Goal: Communication & Community: Answer question/provide support

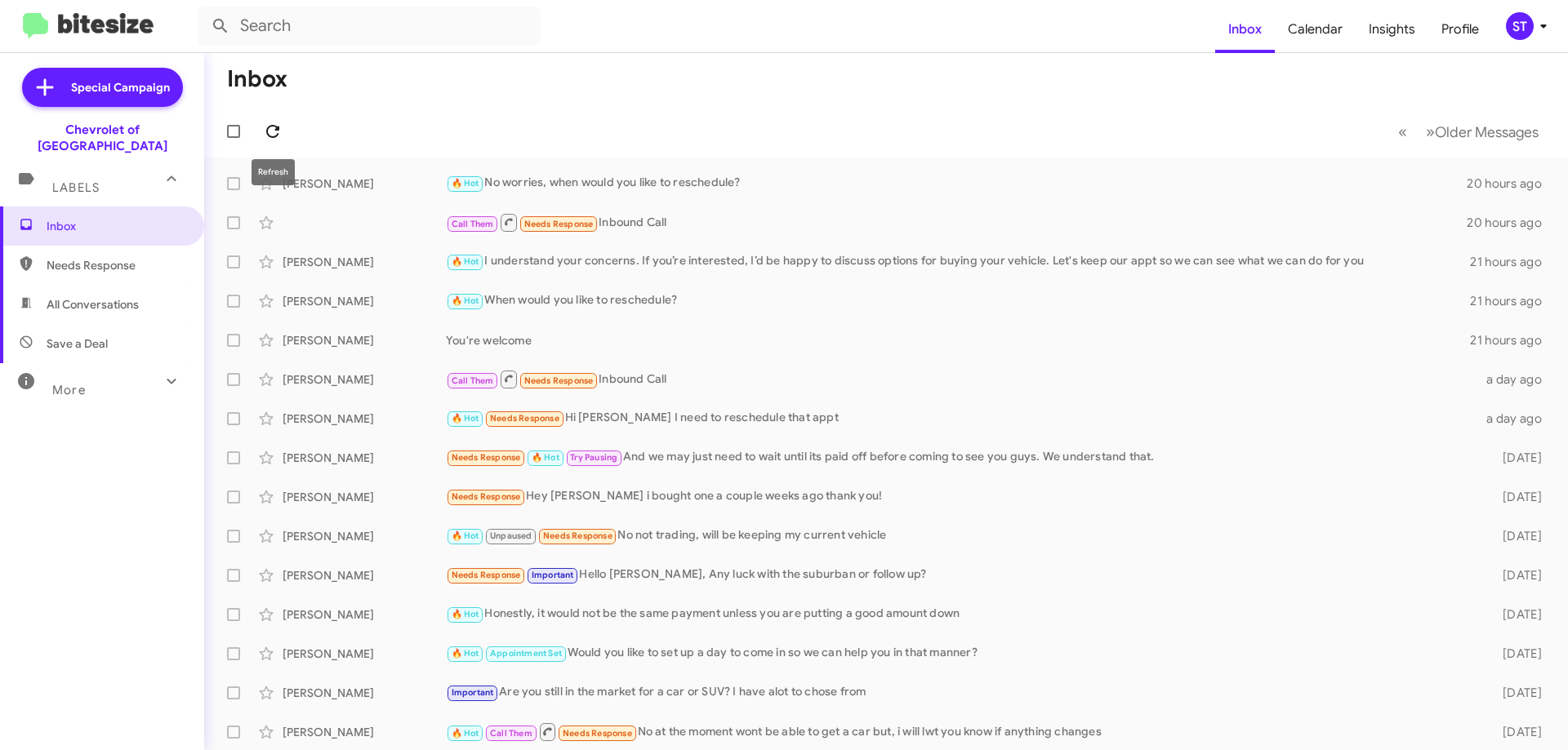
click at [275, 125] on icon at bounding box center [273, 131] width 20 height 20
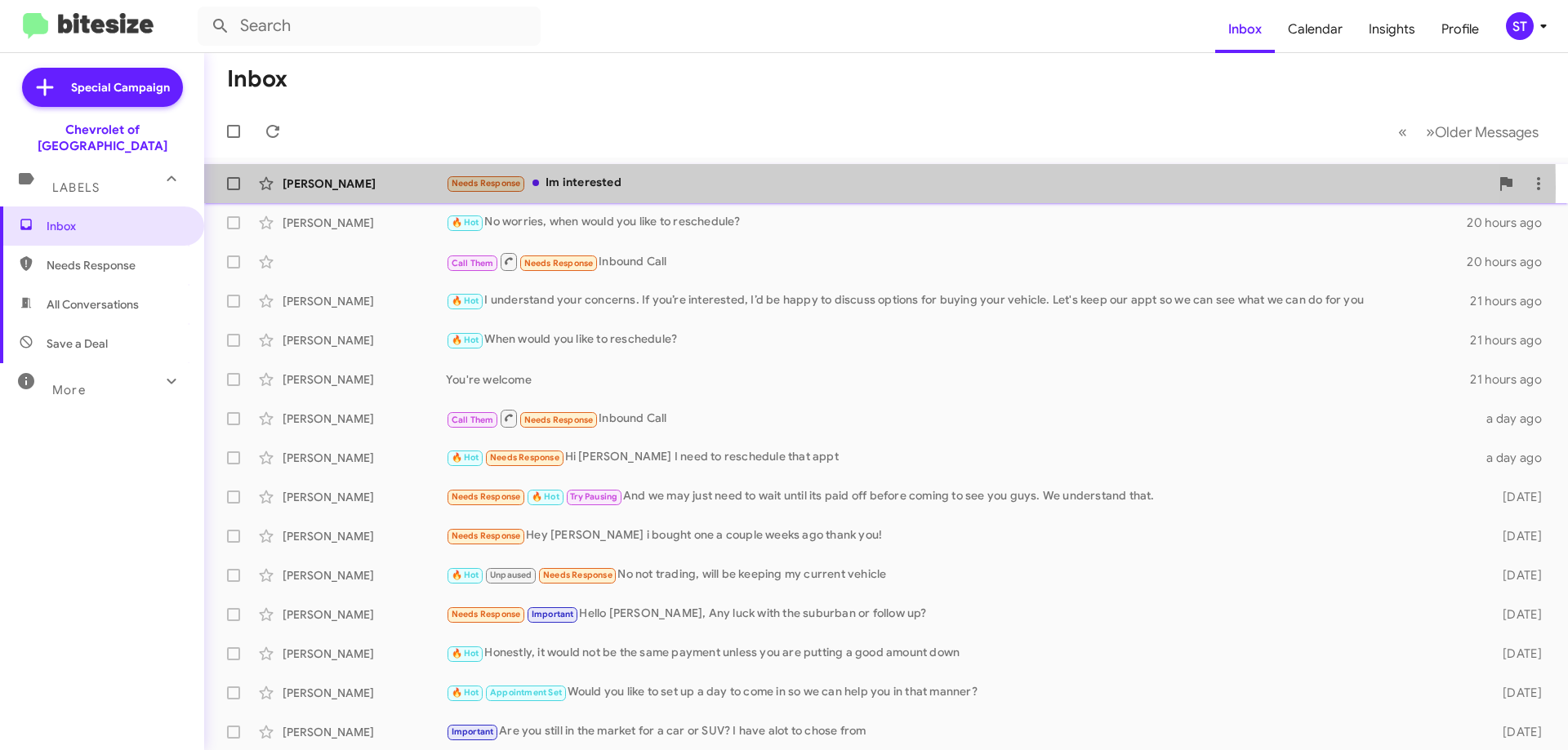
click at [594, 188] on div "Needs Response Im interested" at bounding box center [968, 184] width 1044 height 19
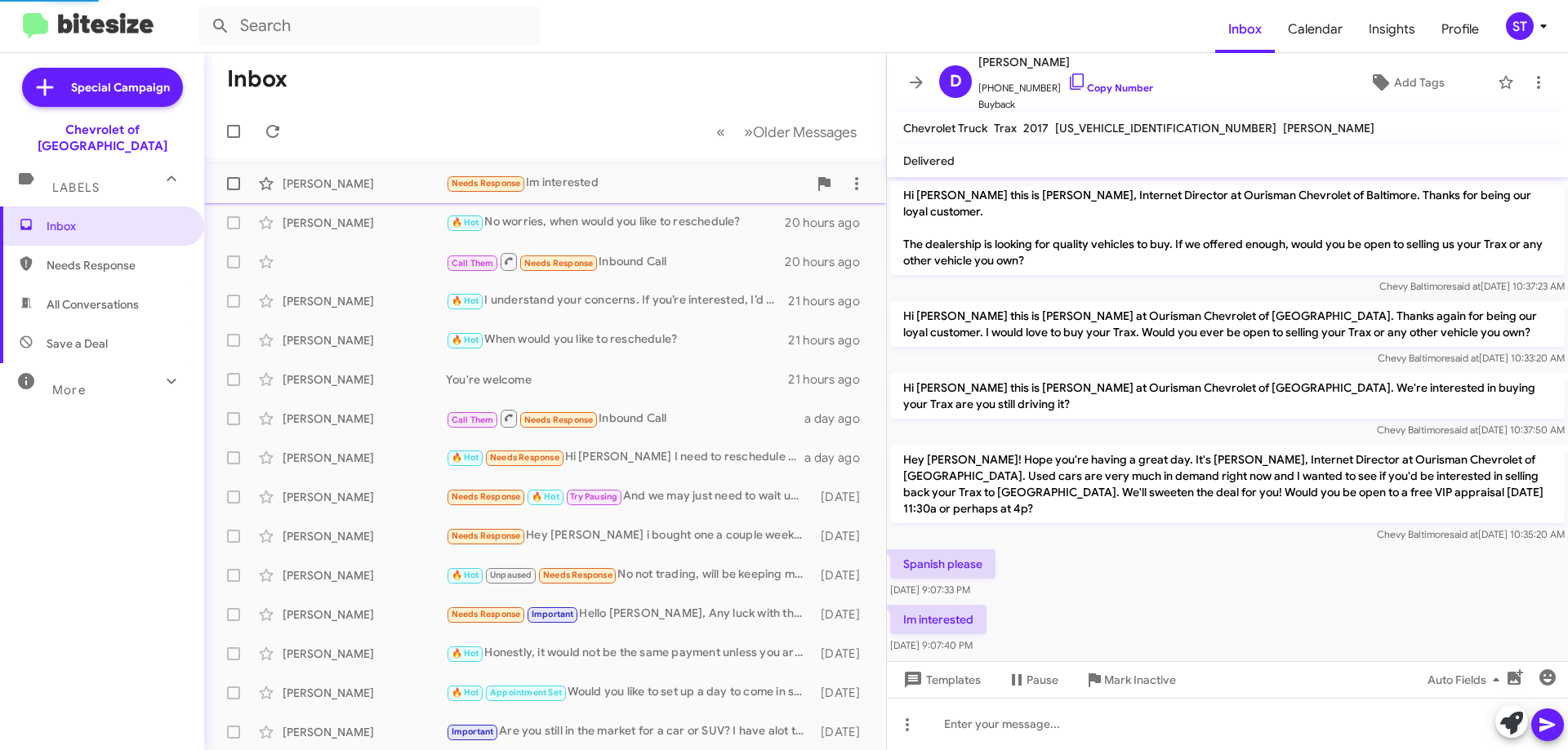
scroll to position [4, 0]
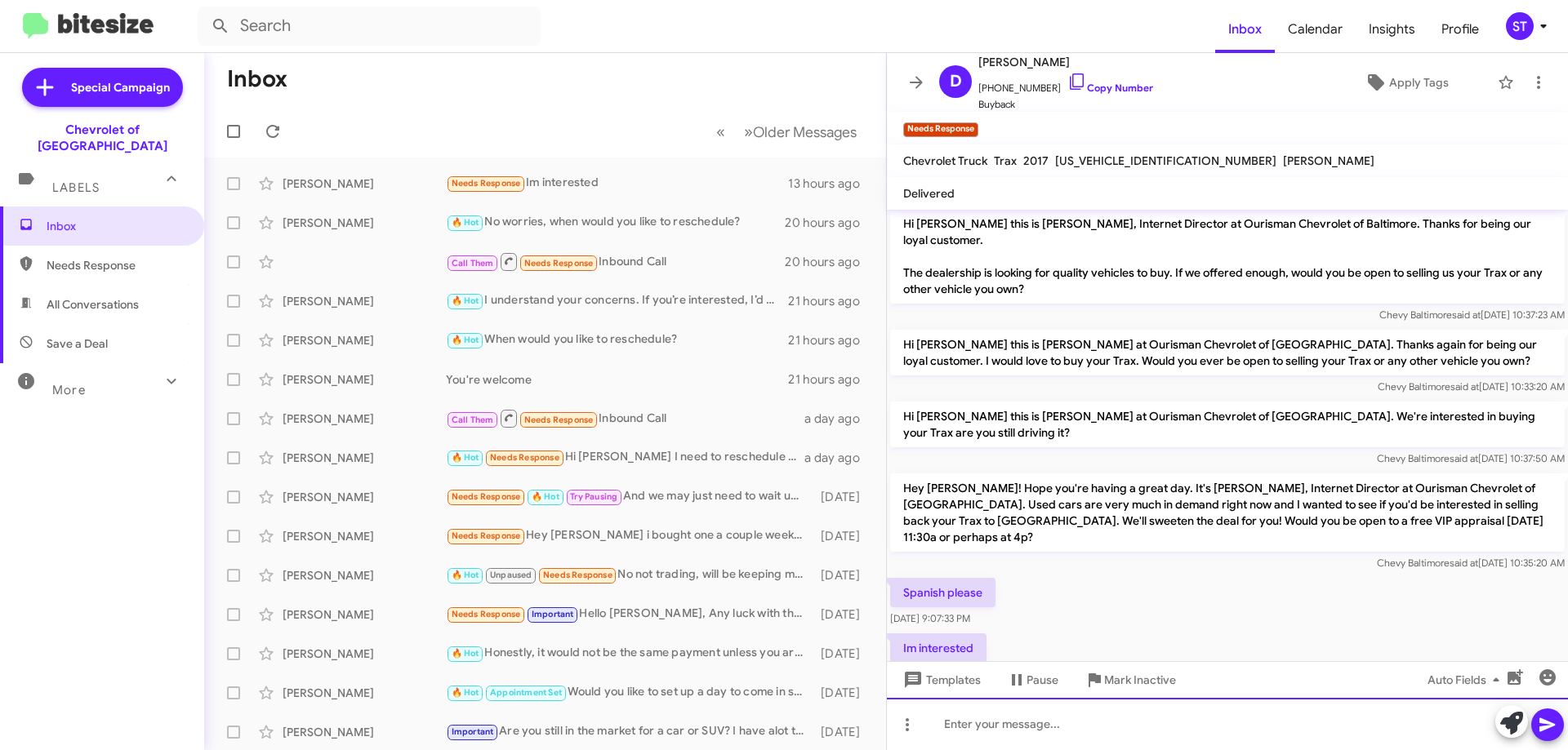
paste div
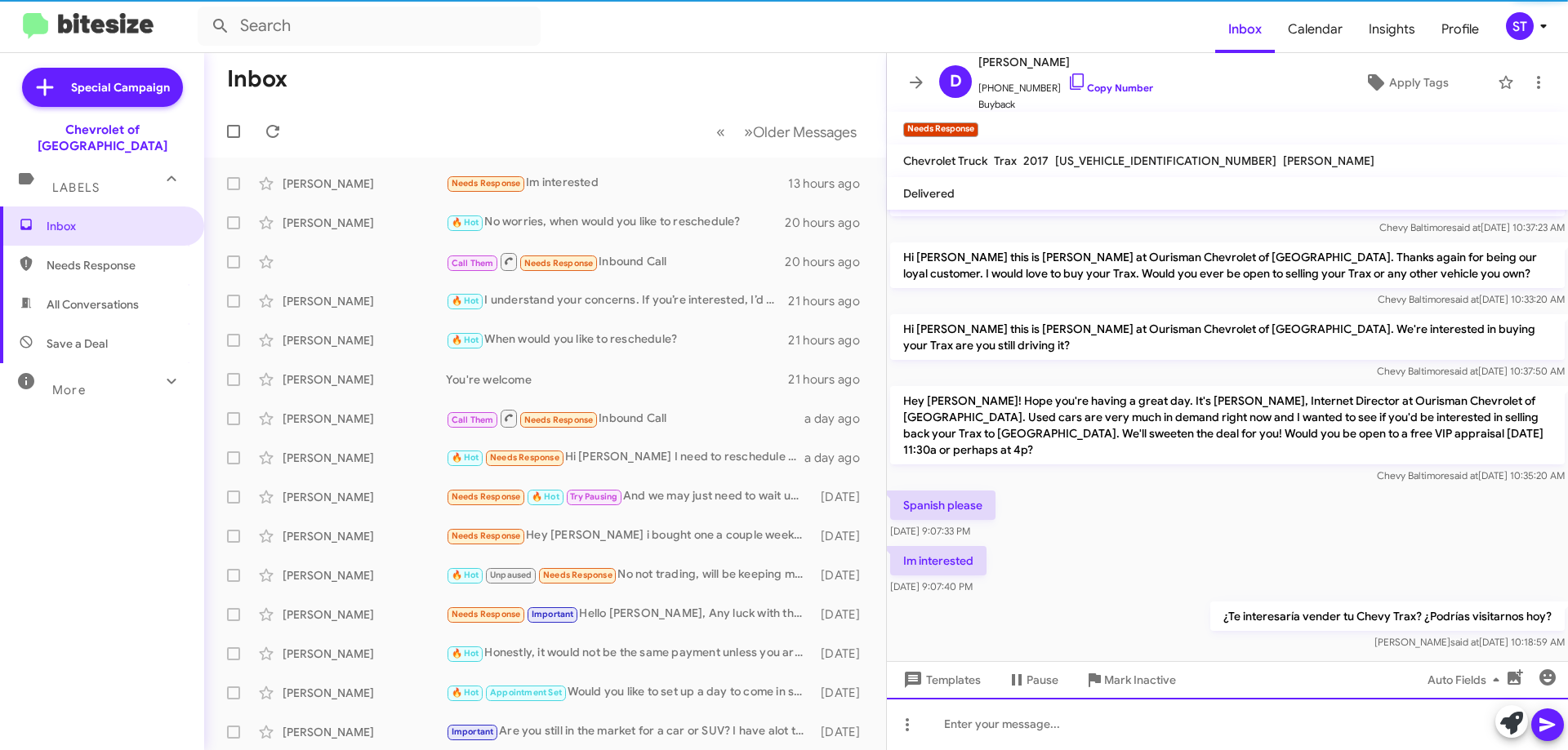
scroll to position [97, 0]
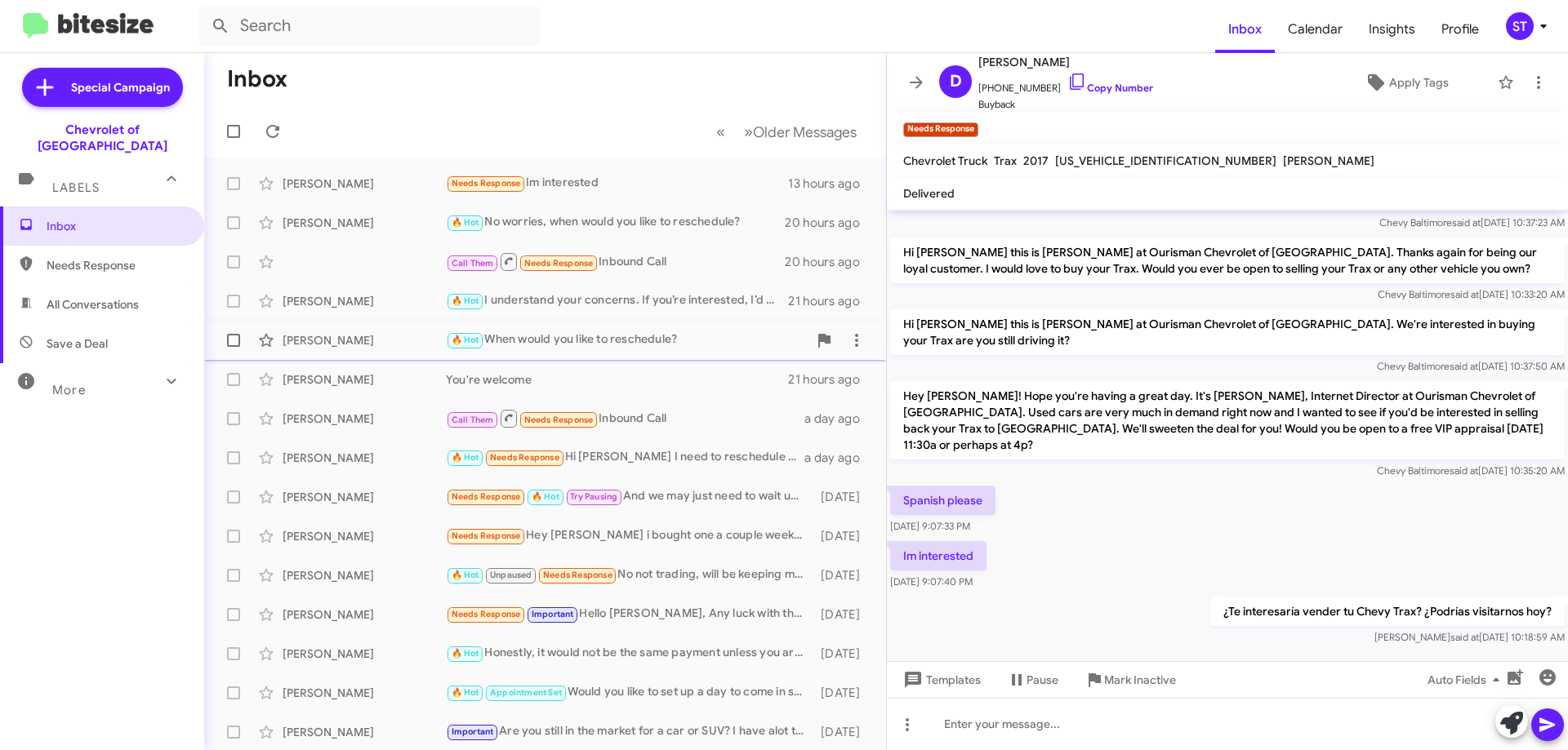
drag, startPoint x: 707, startPoint y: 292, endPoint x: 792, endPoint y: 346, distance: 100.7
click at [707, 292] on div "🔥 Hot I understand your concerns. If you’re interested, I’d be happy to discuss…" at bounding box center [617, 301] width 342 height 19
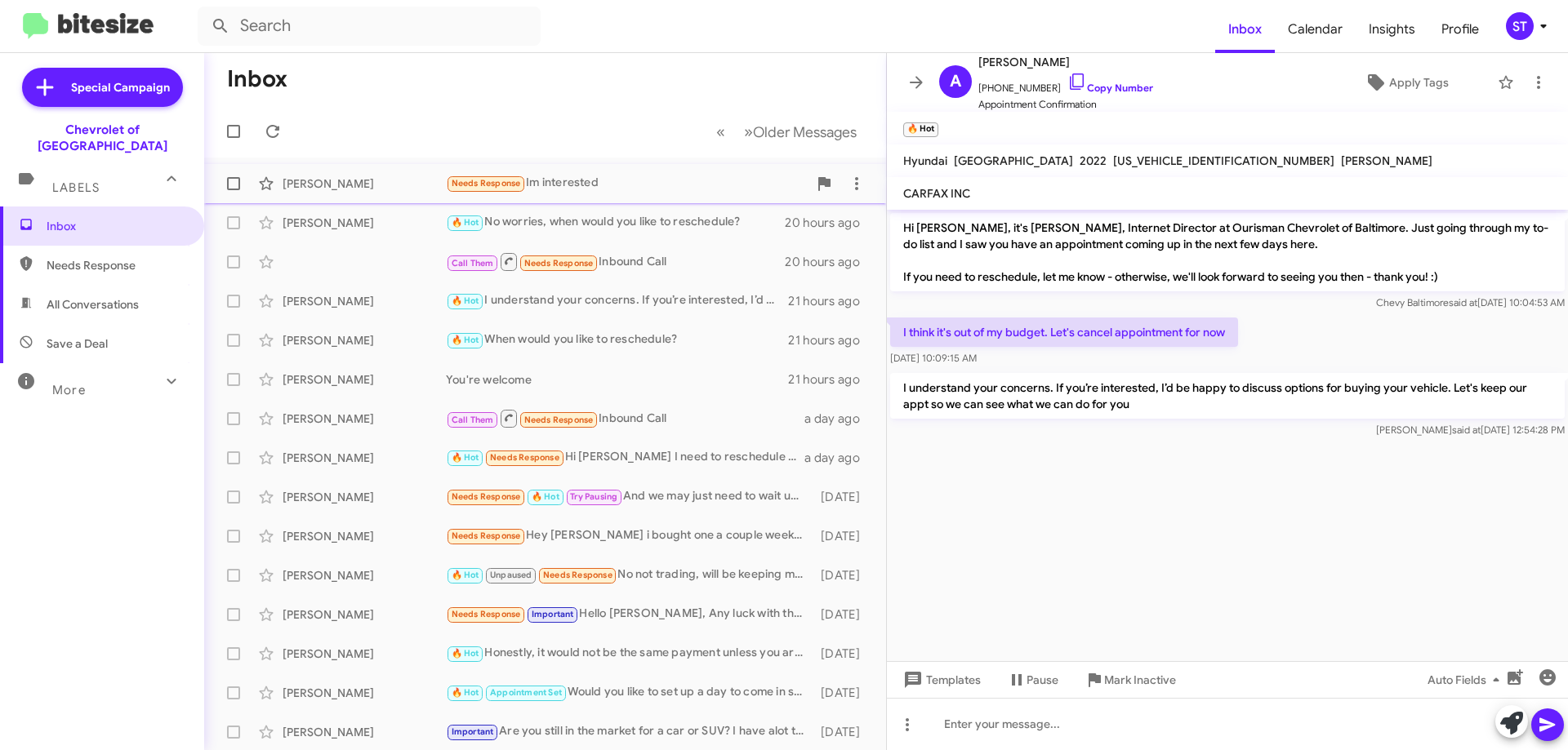
click at [592, 175] on div "Needs Response Im interested" at bounding box center [627, 184] width 362 height 19
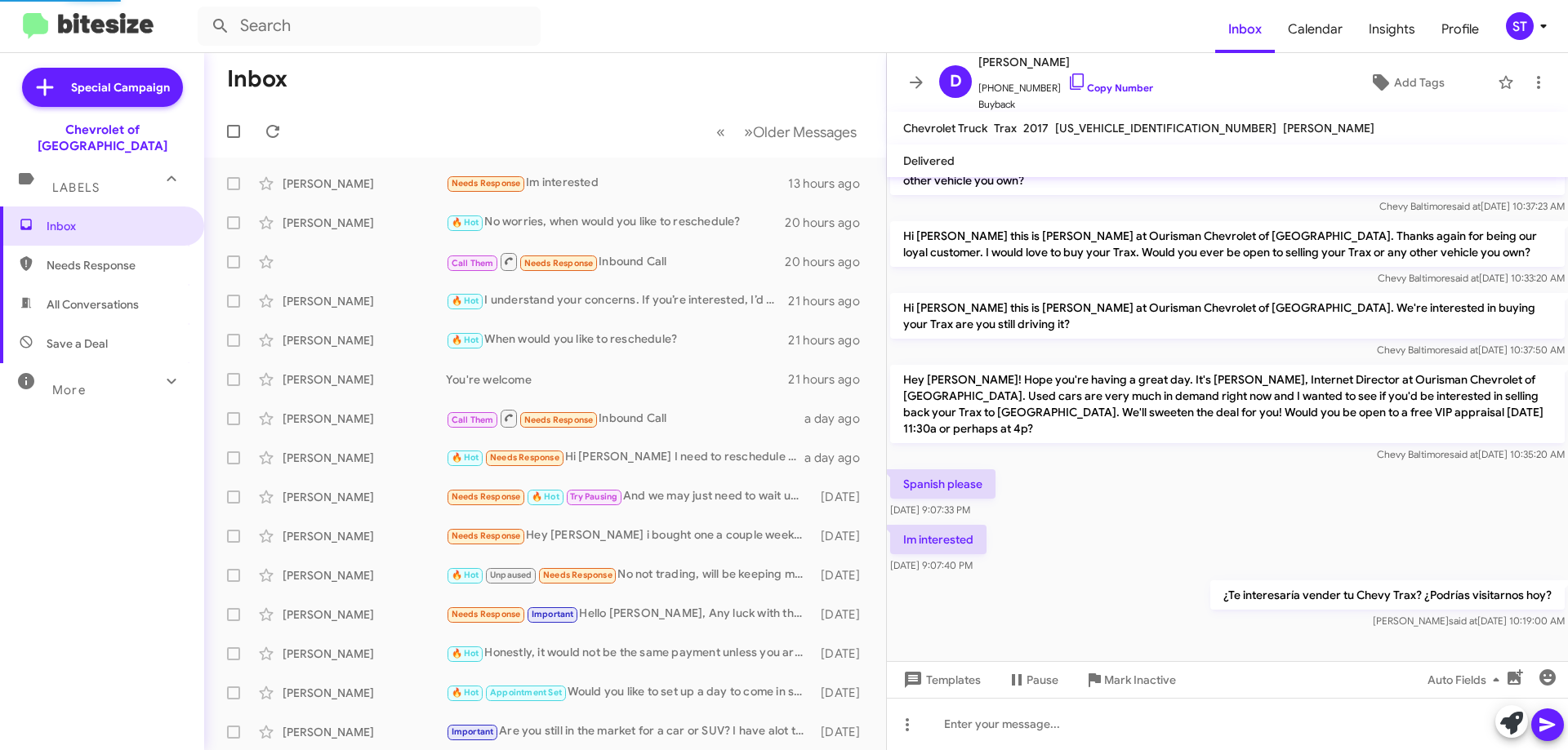
scroll to position [63, 0]
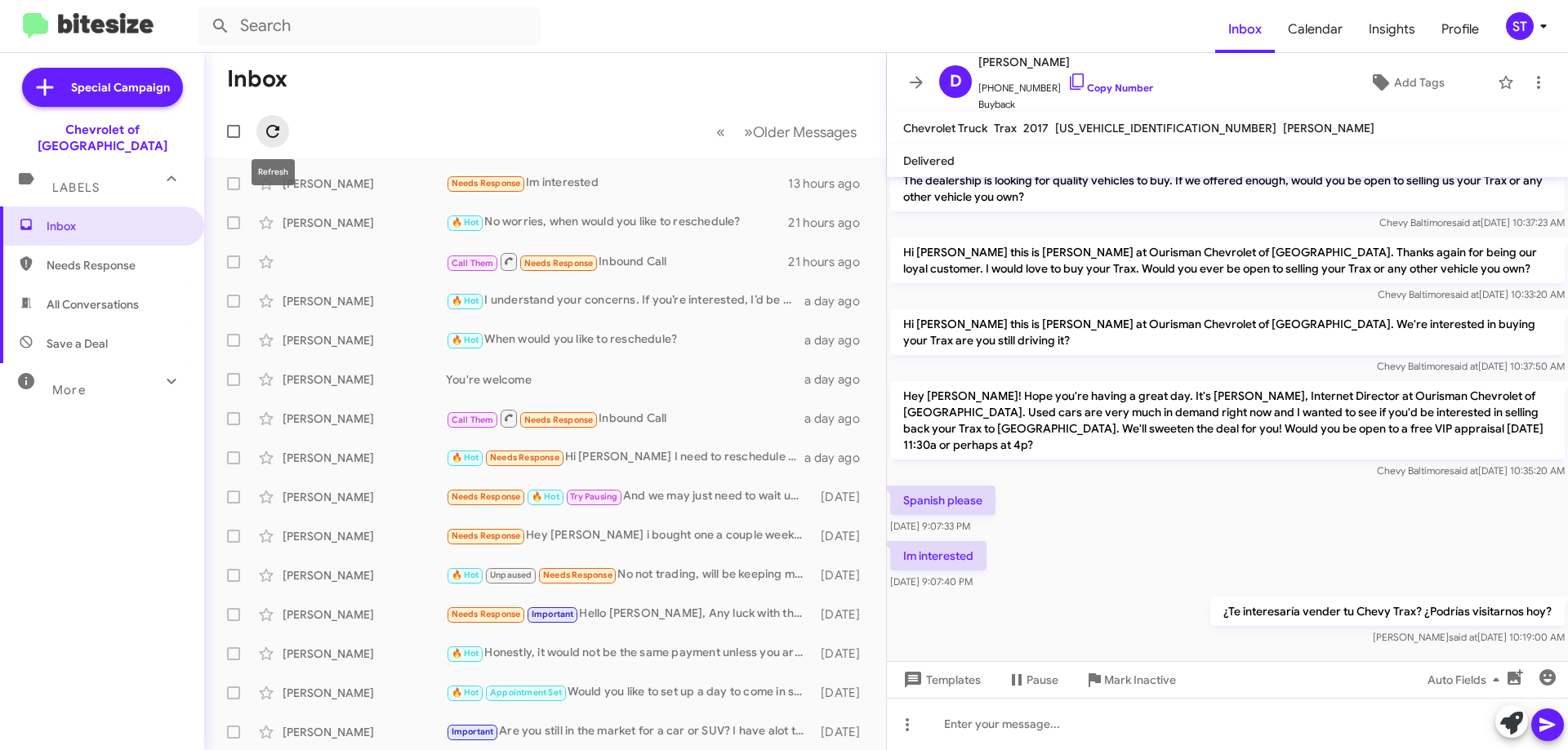
click at [278, 129] on icon at bounding box center [273, 132] width 13 height 13
